Goal: Check status: Check status

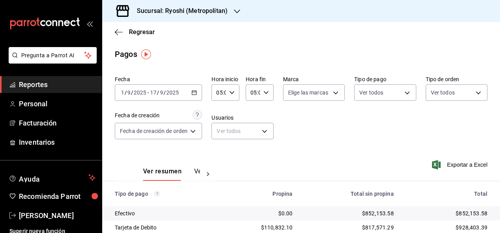
click at [236, 14] on icon "button" at bounding box center [237, 11] width 6 height 6
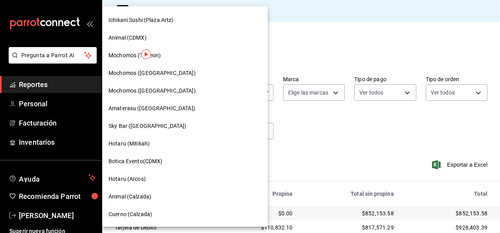
scroll to position [208, 0]
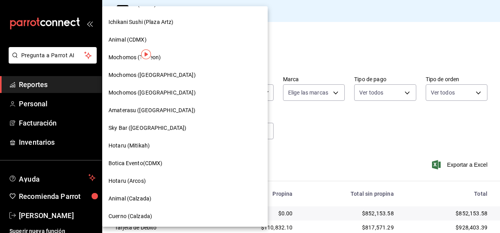
click at [178, 110] on div "Amaterasu ([GEOGRAPHIC_DATA])" at bounding box center [184, 110] width 153 height 8
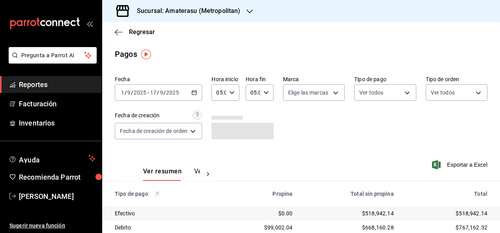
click at [195, 92] on \(Stroke\) "button" at bounding box center [194, 92] width 4 height 0
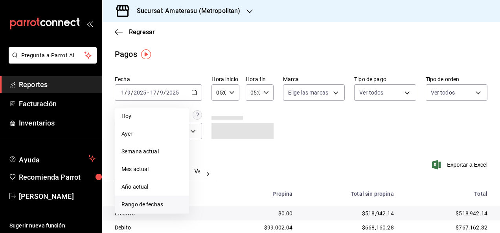
click at [167, 206] on span "Rango de fechas" at bounding box center [151, 205] width 61 height 8
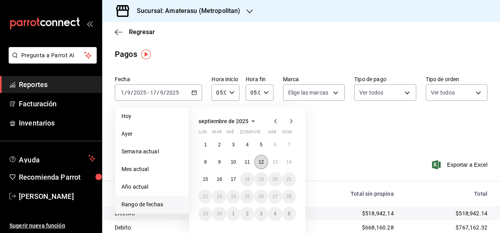
click at [258, 160] on button "12" at bounding box center [261, 162] width 14 height 14
click at [273, 163] on abbr "13" at bounding box center [274, 163] width 5 height 6
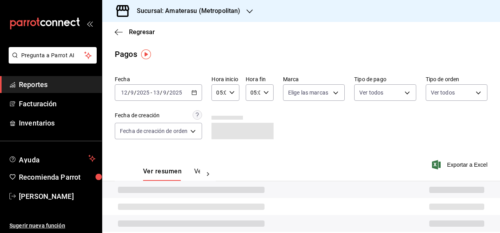
type input "00:00"
type input "23:59"
click at [232, 92] on icon "button" at bounding box center [232, 93] width 6 height 6
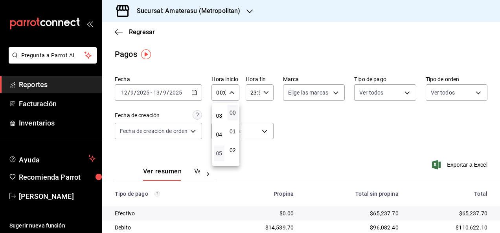
scroll to position [55, 0]
click at [215, 154] on button "05" at bounding box center [219, 152] width 11 height 16
type input "05:00"
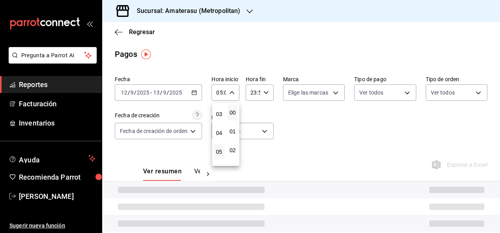
click at [275, 112] on div at bounding box center [250, 116] width 500 height 233
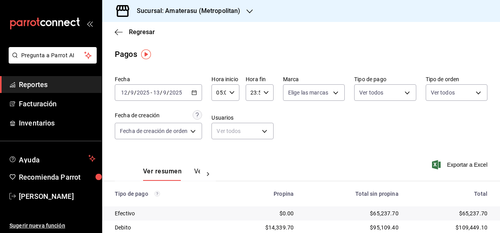
click at [266, 94] on icon "button" at bounding box center [266, 93] width 6 height 6
click at [251, 116] on span "05" at bounding box center [251, 118] width 1 height 6
click at [266, 113] on span "00" at bounding box center [265, 113] width 1 height 6
type input "05:00"
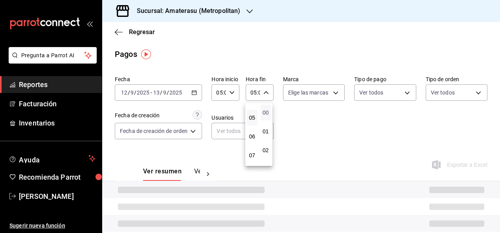
click at [266, 113] on span "00" at bounding box center [265, 113] width 1 height 6
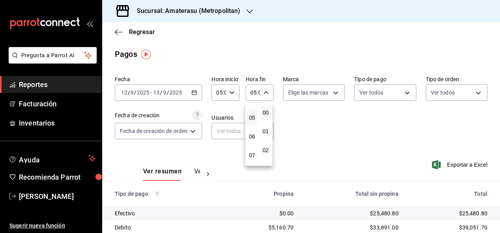
click at [294, 116] on div at bounding box center [250, 116] width 500 height 233
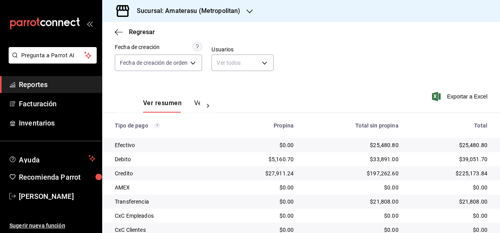
scroll to position [113, 0]
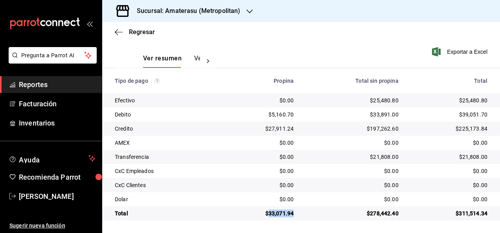
drag, startPoint x: 265, startPoint y: 211, endPoint x: 293, endPoint y: 210, distance: 27.9
click at [293, 210] on td "$33,071.94" at bounding box center [261, 214] width 77 height 14
copy div "33,071.94"
drag, startPoint x: 367, startPoint y: 99, endPoint x: 402, endPoint y: 105, distance: 34.8
click at [402, 105] on tr "Efectivo $0.00 $25,480.80 $25,480.80" at bounding box center [301, 101] width 398 height 14
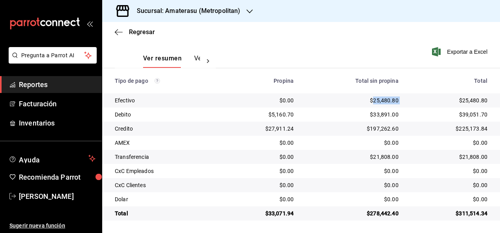
copy div "25,480.80"
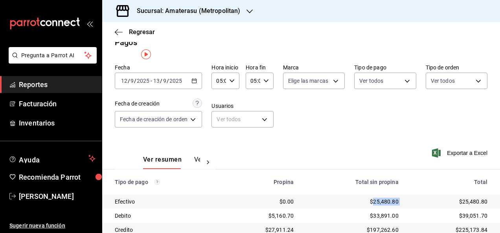
scroll to position [0, 0]
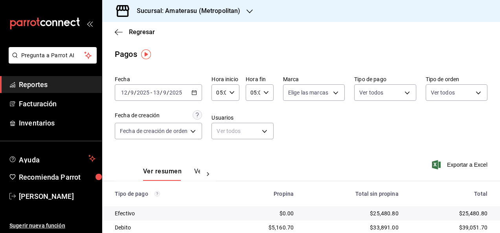
click at [192, 94] on div "[DATE] [DATE] - [DATE] [DATE]" at bounding box center [158, 92] width 87 height 17
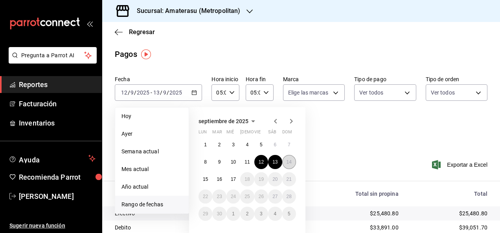
click at [290, 160] on abbr "14" at bounding box center [288, 163] width 5 height 6
click at [204, 177] on abbr "15" at bounding box center [205, 180] width 5 height 6
type input "00:00"
type input "23:59"
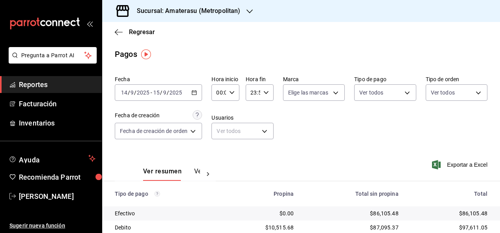
click at [235, 90] on div "00:00 Hora inicio" at bounding box center [225, 92] width 28 height 17
click at [218, 159] on button "05" at bounding box center [219, 164] width 11 height 16
type input "05:00"
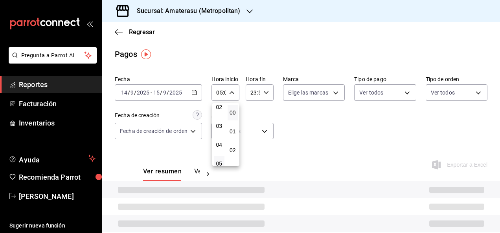
click at [264, 94] on div at bounding box center [250, 116] width 500 height 233
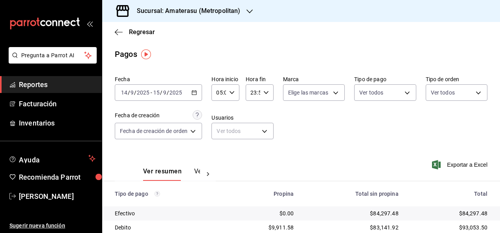
click at [263, 94] on icon "button" at bounding box center [266, 93] width 6 height 6
click at [251, 110] on span "05" at bounding box center [251, 109] width 1 height 6
click at [266, 112] on span "00" at bounding box center [265, 113] width 1 height 6
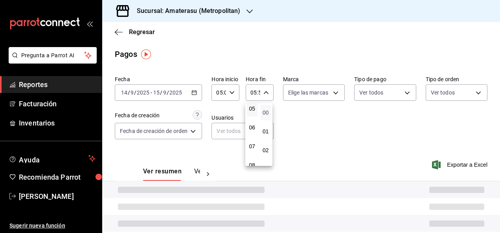
type input "05:00"
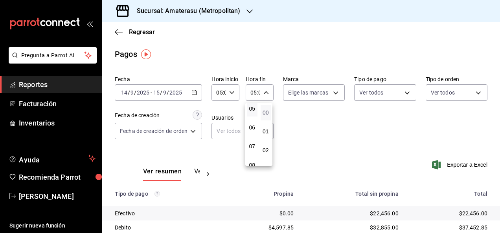
click at [266, 112] on span "00" at bounding box center [265, 113] width 1 height 6
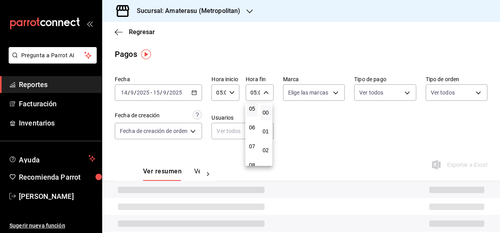
click at [329, 118] on div at bounding box center [250, 116] width 500 height 233
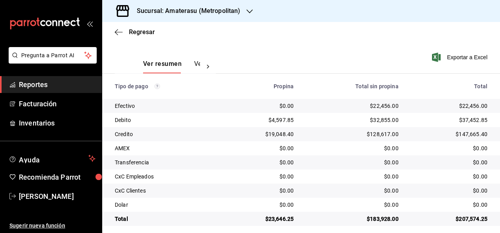
scroll to position [108, 0]
drag, startPoint x: 265, startPoint y: 218, endPoint x: 300, endPoint y: 218, distance: 35.0
click at [300, 218] on tr "Total $23,646.25 $183,928.00 $207,574.25" at bounding box center [301, 219] width 398 height 14
copy div "23,646.25"
drag, startPoint x: 367, startPoint y: 106, endPoint x: 404, endPoint y: 108, distance: 36.6
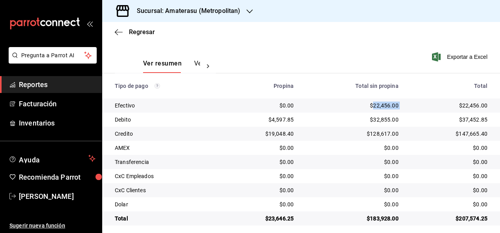
click at [404, 108] on tr "Efectivo $0.00 $22,456.00 $22,456.00" at bounding box center [301, 106] width 398 height 14
copy div "22,456.00"
